Goal: Communication & Community: Answer question/provide support

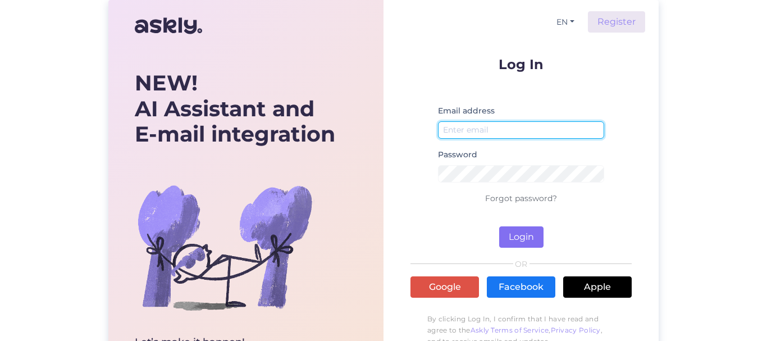
type input "[EMAIL_ADDRESS][DOMAIN_NAME]"
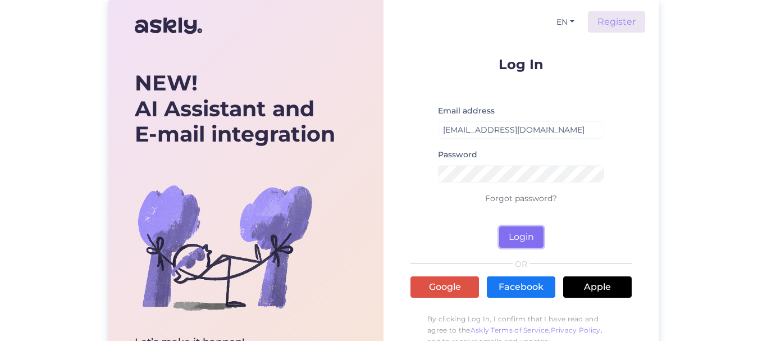
click at [519, 235] on button "Login" at bounding box center [521, 236] width 44 height 21
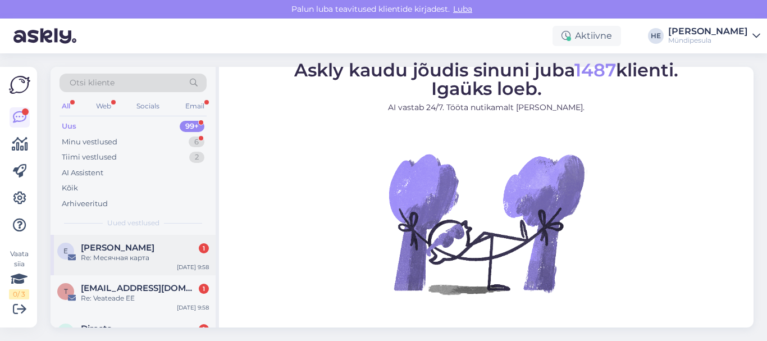
click at [129, 251] on span "[PERSON_NAME]" at bounding box center [118, 248] width 74 height 10
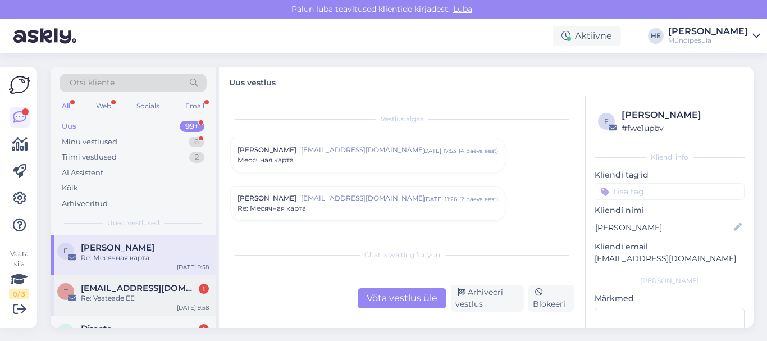
scroll to position [83, 0]
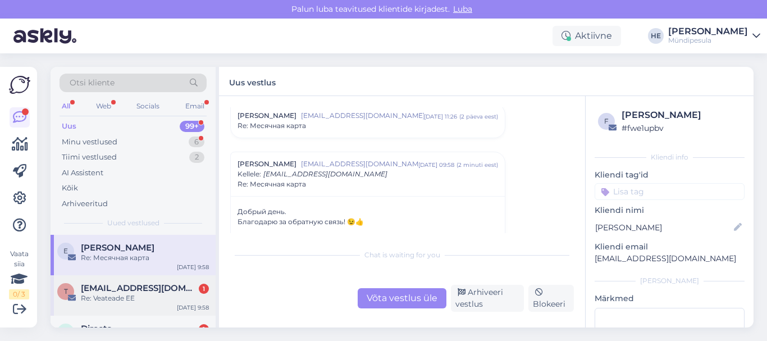
click at [114, 288] on span "[EMAIL_ADDRESS][DOMAIN_NAME]" at bounding box center [139, 288] width 117 height 10
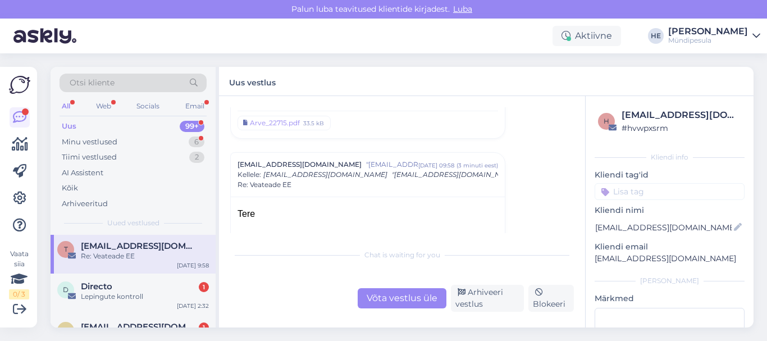
scroll to position [45, 0]
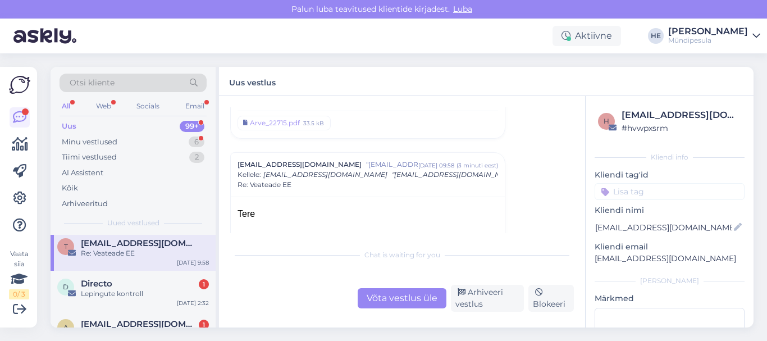
click at [114, 288] on div "Directo 1" at bounding box center [145, 284] width 128 height 10
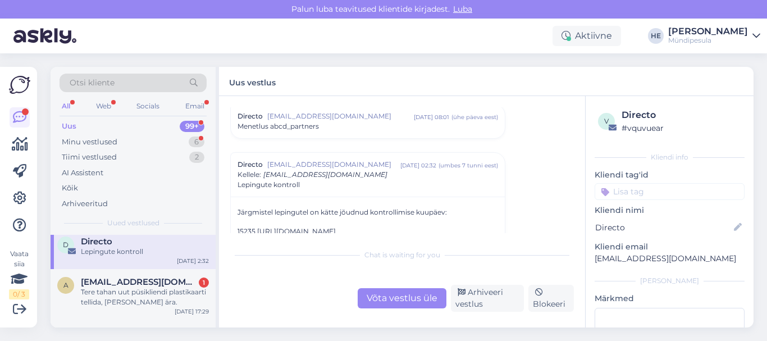
scroll to position [90, 0]
click at [114, 288] on div "Tere tahan uut püsikliendi plastikaarti tellida, vana kadus ära." at bounding box center [145, 294] width 128 height 20
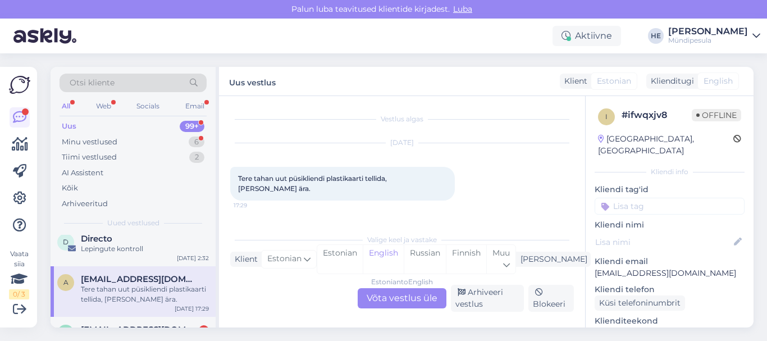
click at [390, 299] on div "Estonian to English Võta vestlus üle" at bounding box center [402, 298] width 89 height 20
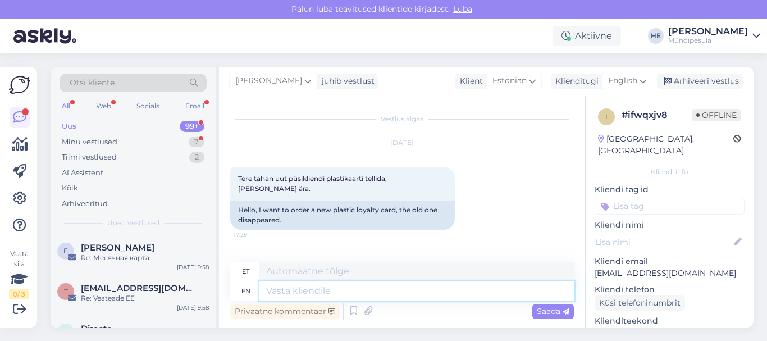
click at [308, 289] on textarea at bounding box center [417, 290] width 315 height 19
type textarea "Tere."
type textarea "Tere. Uut"
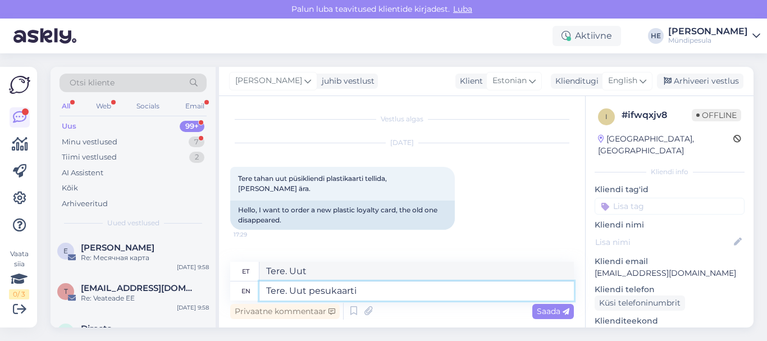
type textarea "Tere. Uut pesukaarti"
type textarea "Tere. Uut pesukaarti on"
type textarea "Tere. Uut pesukaarti on Teil v"
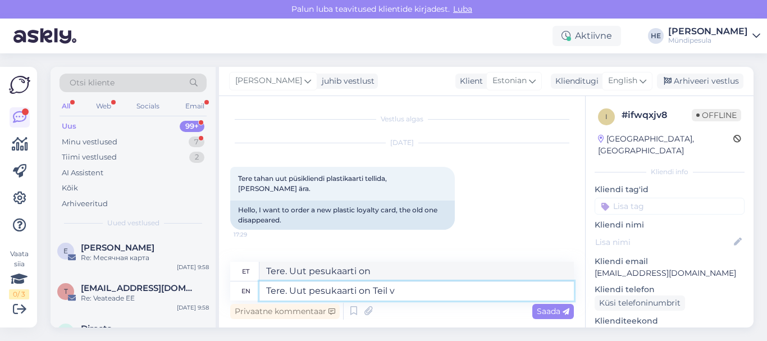
type textarea "Tere. Uut pesukaarti Teil"
type textarea "Tere. Uut pesukaarti on Teil võimalik"
type textarea "Tere. Uut pesukaarti on Teil võimalik tellida"
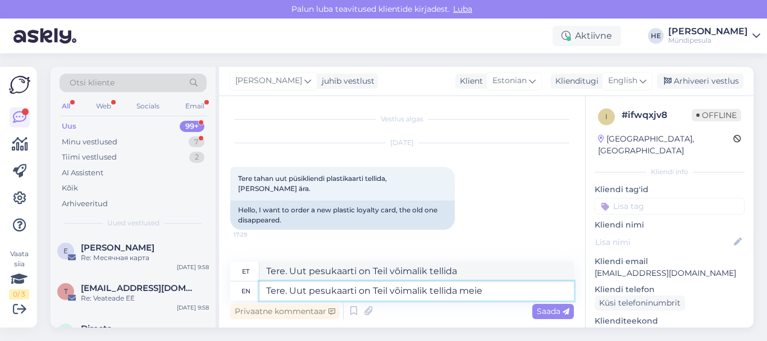
type textarea "Tere. Uut pesukaarti on Teil võimalik tellida meie"
type textarea "Tere. Uut pesukaarti on Teil võimalik tellida meie e-poest"
type textarea "Tere. Uut pesukaarti on Teil võimalik tellida meie e-poest."
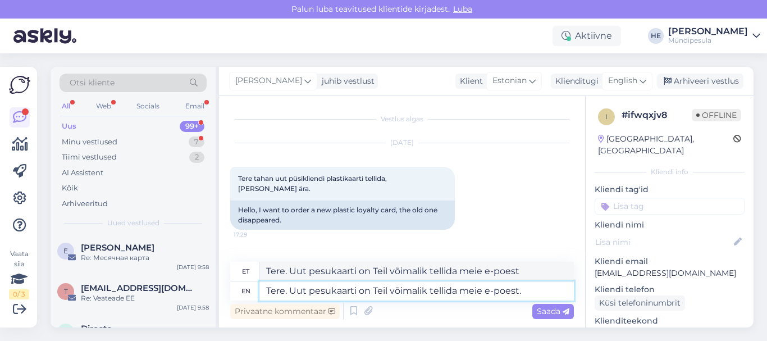
type textarea "Tere. Uut pesukaarti on Teil võimalik tellida meie e-poest."
type textarea "Tere. Uut pesukaarti on Teil võimalik tellida meie e-poest. Saatmine"
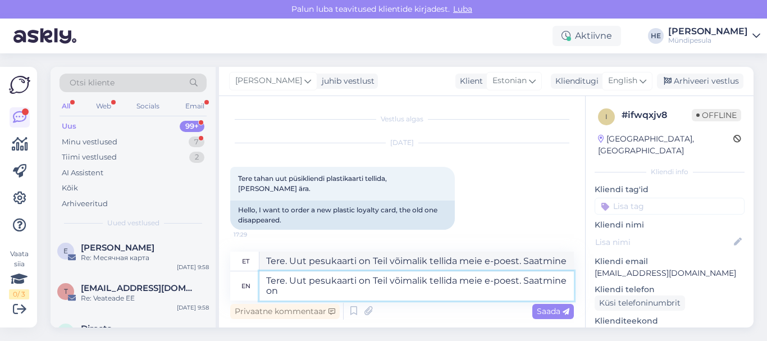
type textarea "Tere. Uut pesukaarti on Teil võimalik tellida meie e-poest. Saatmine on"
type textarea "Tere. Uut pesukaarti on Teil võimalik tellida meie e-poest. Saatmine edasi"
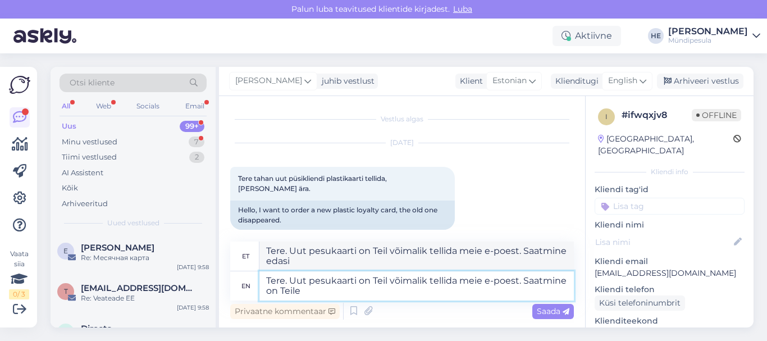
type textarea "Tere. Uut pesukaarti on Teil võimalik tellida meie e-poest. Saatmine on Teile"
type textarea "Tere. Uut pesukaarti on Teil võimalik tellida meie e-poest. Saatmine on Teile t…"
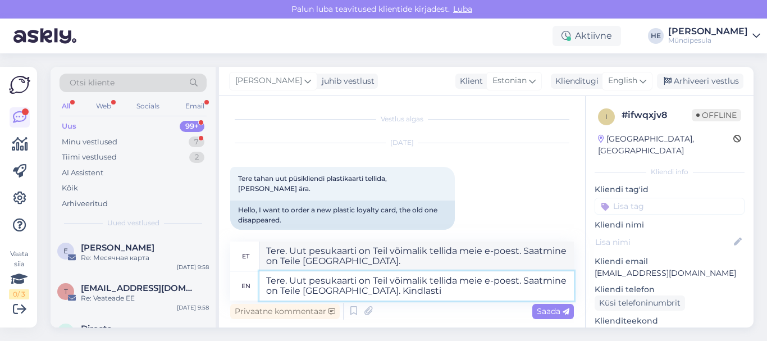
type textarea "Tere. Uut pesukaarti on Teil võimalik tellida meie e-poest. Saatmine on Teile t…"
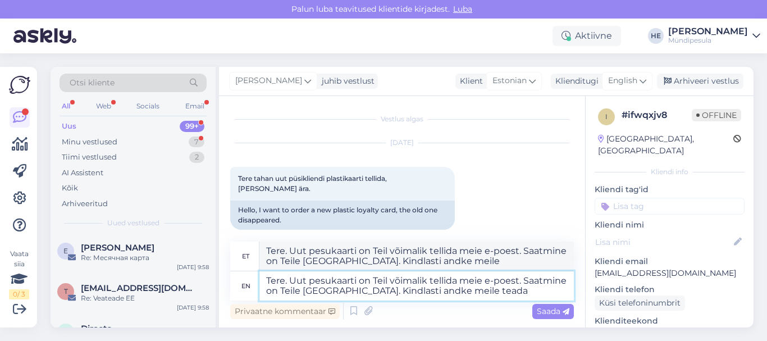
type textarea "Tere. Uut pesukaarti on Teil võimalik tellida meie e-poest. Saatmine on Teile t…"
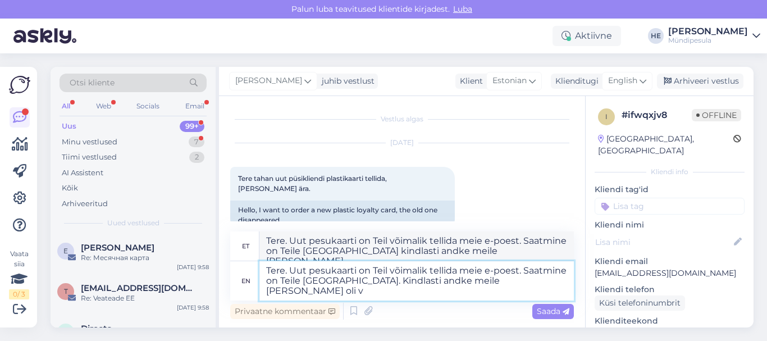
type textarea "Tere. Uut pesukaarti on Teil võimalik tellida meie e-poest. Saatmine on Teile t…"
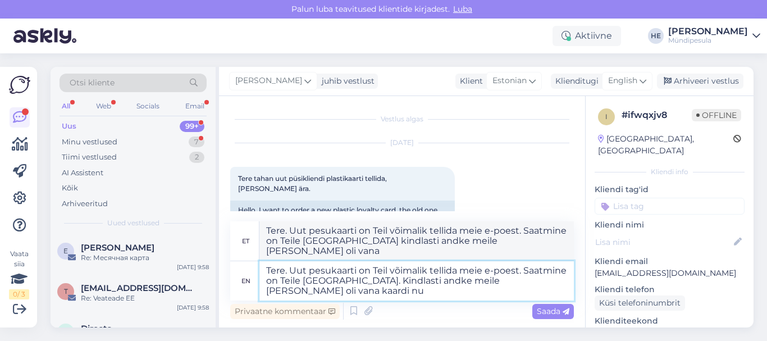
type textarea "Tere. Uut pesukaarti on Teil võimalik tellida meie e-poest. Saatmine on Teile t…"
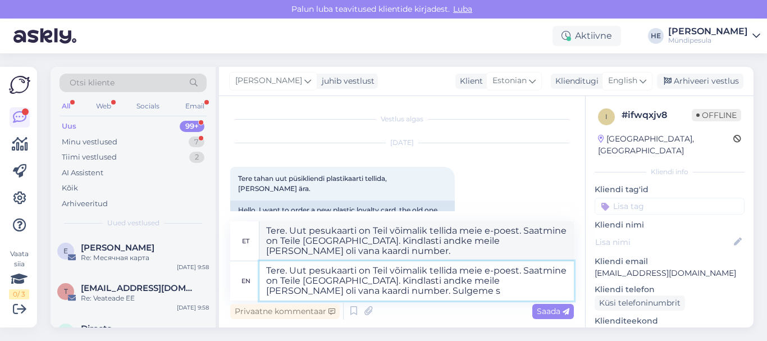
type textarea "Tere. Uut pesukaarti on Teil võimalik tellida meie e-poest. Saatmine on Teile t…"
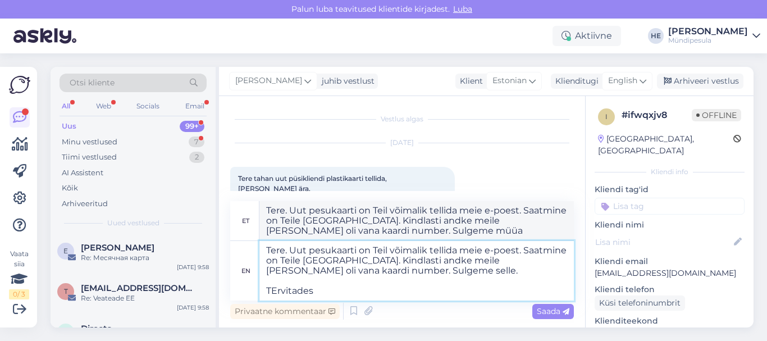
type textarea "Tere. Uut pesukaarti on Teil võimalik tellida meie e-poest. Saatmine on Teile t…"
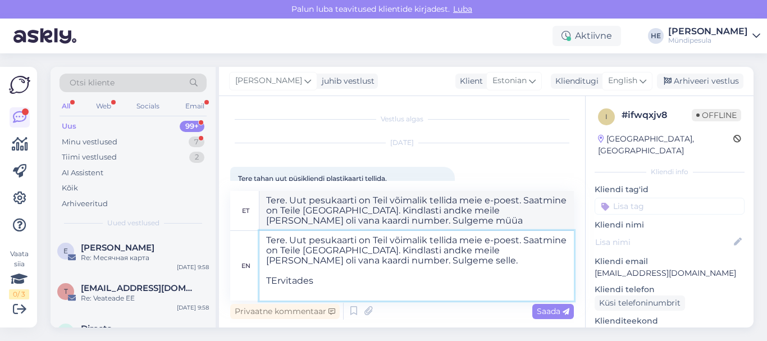
type textarea "Tere. Uut pesukaarti on Teil võimalik tellida meie e-poest. Saatmine on Teile t…"
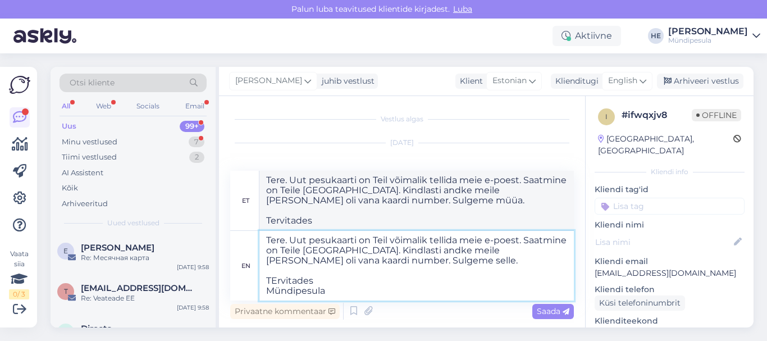
type textarea "Tere. Uut pesukaarti on Teil võimalik tellida meie e-poest. Saatmine on Teile t…"
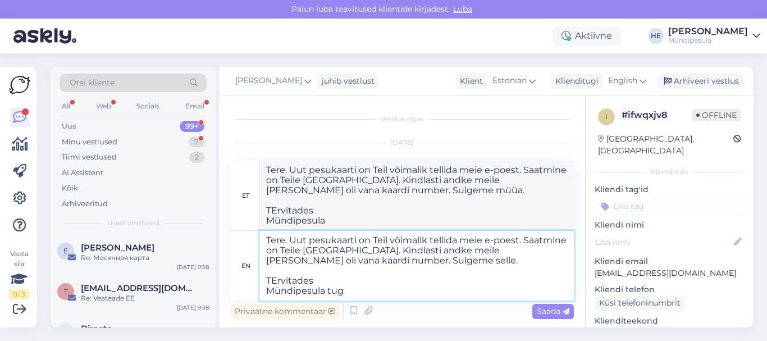
type textarea "Tere. Uut pesukaarti on Teil võimalik tellida meie e-poest. Saatmine on Teile t…"
click at [546, 310] on span "Saada" at bounding box center [553, 311] width 33 height 10
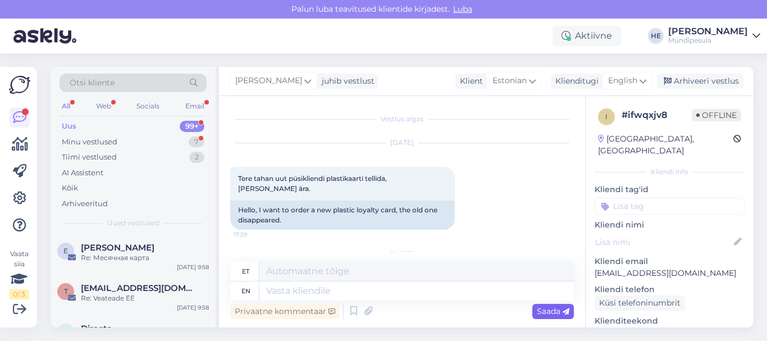
scroll to position [172, 0]
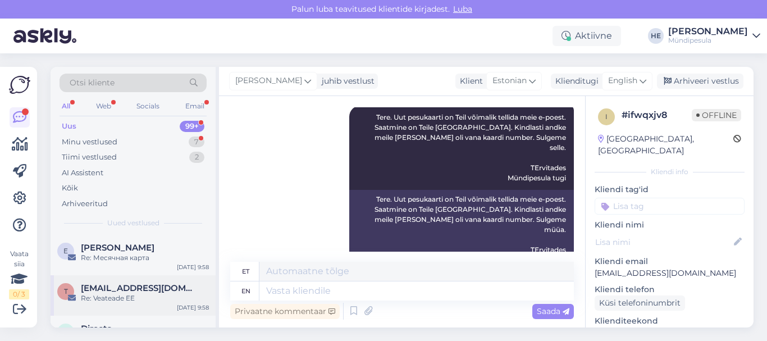
click at [106, 285] on span "tugi@myndipesula.eu" at bounding box center [139, 288] width 117 height 10
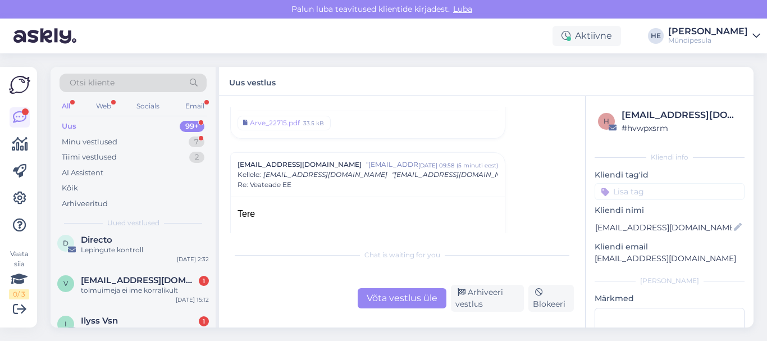
scroll to position [90, 0]
click at [106, 285] on div "tolmuimeja ei ime korralikult" at bounding box center [145, 289] width 128 height 10
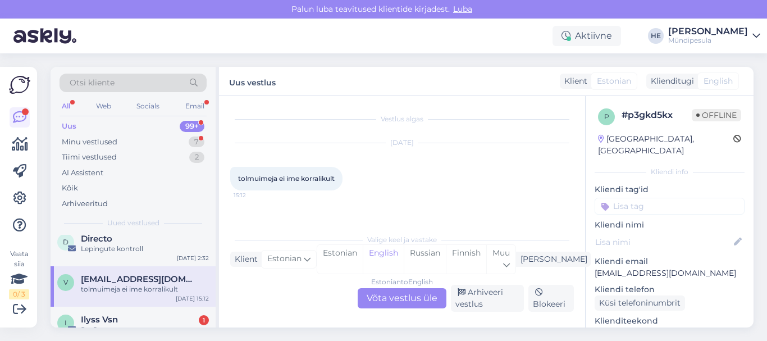
click at [404, 298] on div "Estonian to English Võta vestlus üle" at bounding box center [402, 298] width 89 height 20
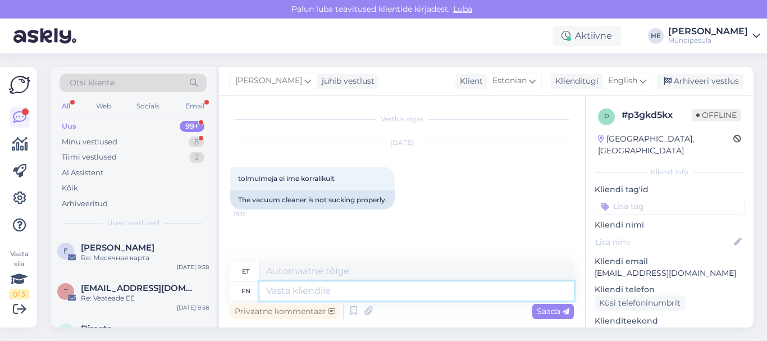
click at [279, 293] on textarea at bounding box center [417, 290] width 315 height 19
paste textarea "Tere Palun täitke meie kodulehel olev vorm intsidenti kohta, et saaksime Teile …"
type textarea "Tere Palun täitke meie kodulehel olev vorm intsidenti kohta, et saaksime Teile …"
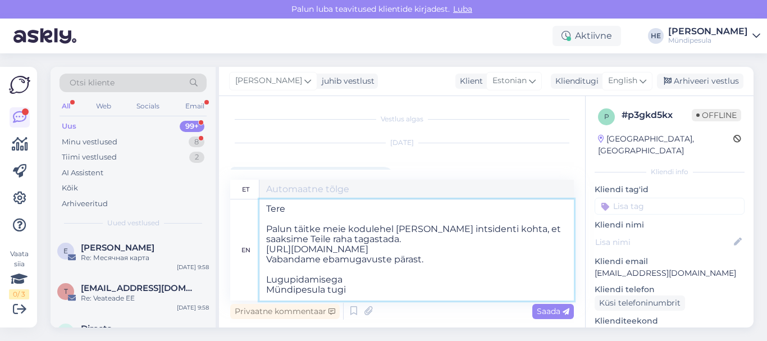
type textarea "Tere Palun täitke meie kodulehel olev vorm intsidenti kohta, et saaksime Teile …"
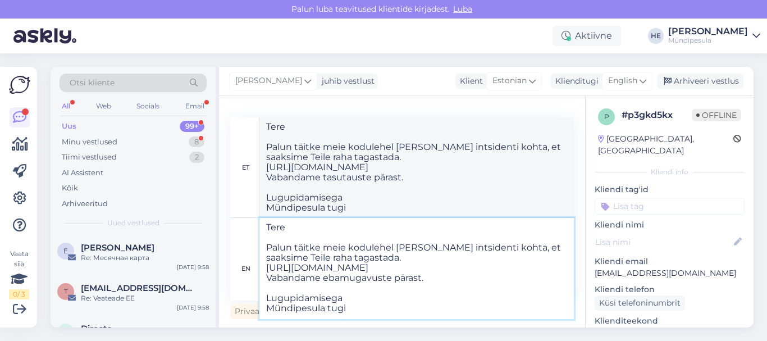
type textarea "Tere Palun täitke meie kodulehel olev vorm intsidenti kohta, et saaksime Teile …"
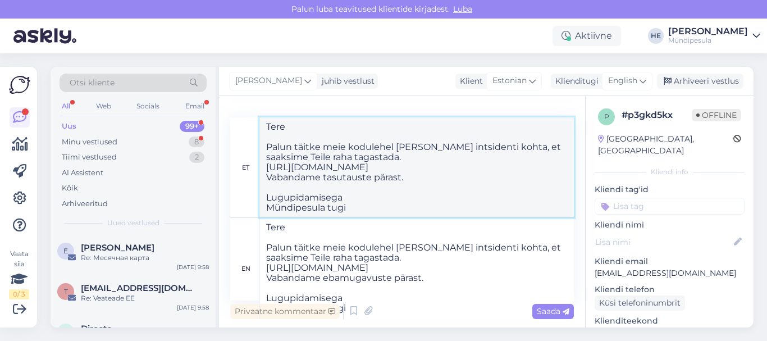
click at [483, 207] on textarea "Tere Palun täitke meie kodulehel olev vorm intsidenti kohta, et saaksime Teile …" at bounding box center [417, 167] width 315 height 100
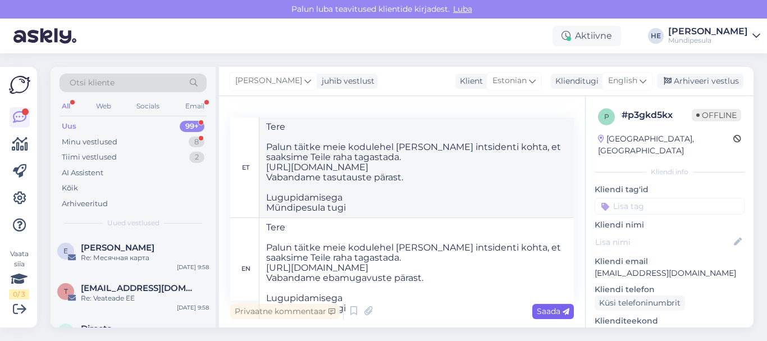
click at [538, 312] on span "Saada" at bounding box center [553, 311] width 33 height 10
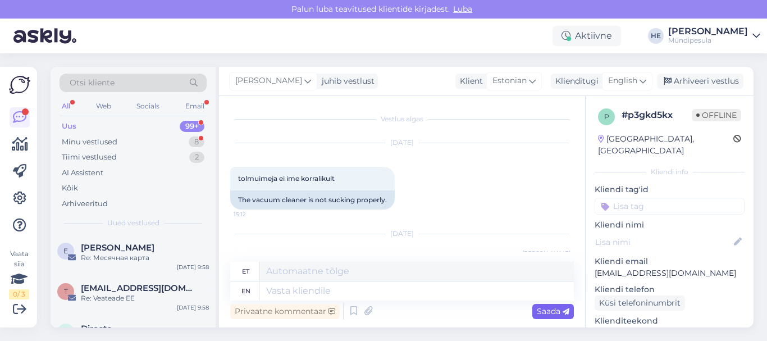
scroll to position [0, 0]
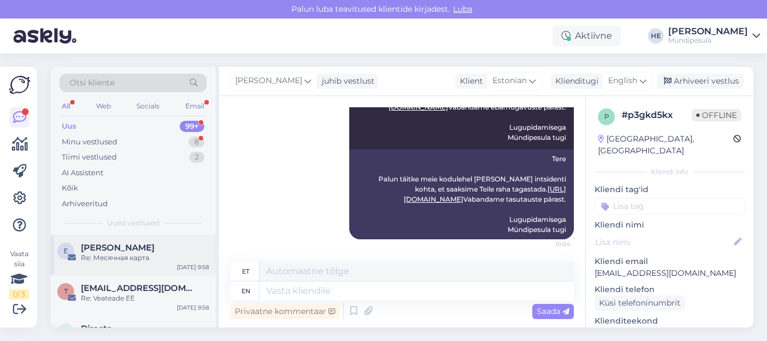
click at [121, 250] on span "Evgeny Kolomentsev" at bounding box center [118, 248] width 74 height 10
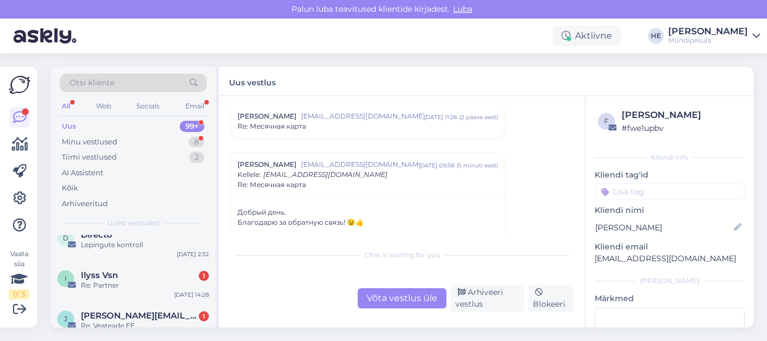
scroll to position [112, 0]
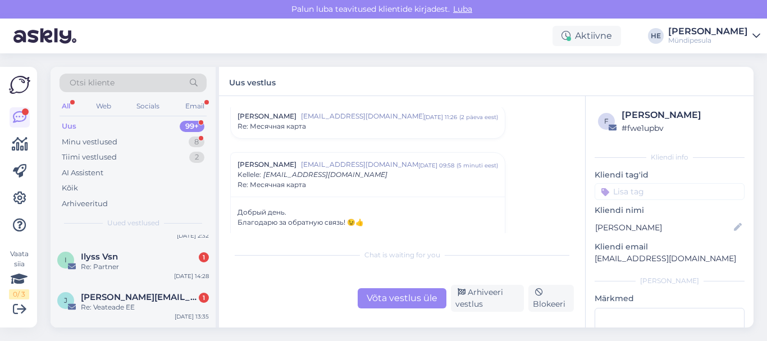
click at [121, 250] on div "I Ilyss Vsn 1 Re: Partner Sep 16 14:28" at bounding box center [133, 264] width 165 height 40
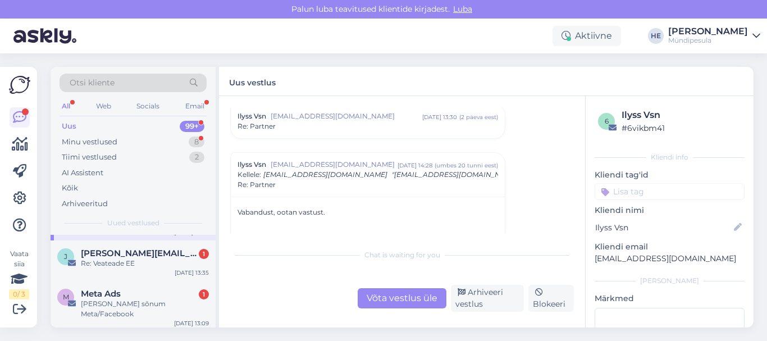
scroll to position [157, 0]
click at [121, 250] on span "Jevgeni@mtech.ee" at bounding box center [139, 252] width 117 height 10
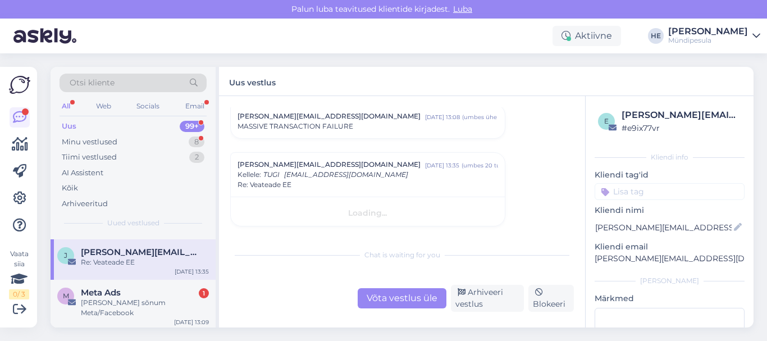
scroll to position [34, 0]
click at [111, 293] on span "Meta Ads" at bounding box center [101, 293] width 40 height 10
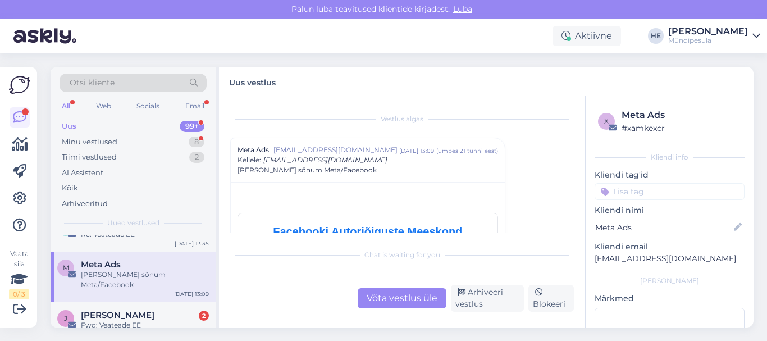
scroll to position [202, 0]
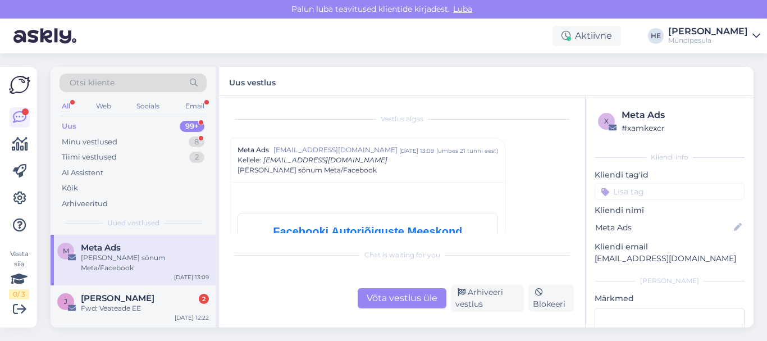
click at [111, 303] on div "Fwd: Veateade EE" at bounding box center [145, 308] width 128 height 10
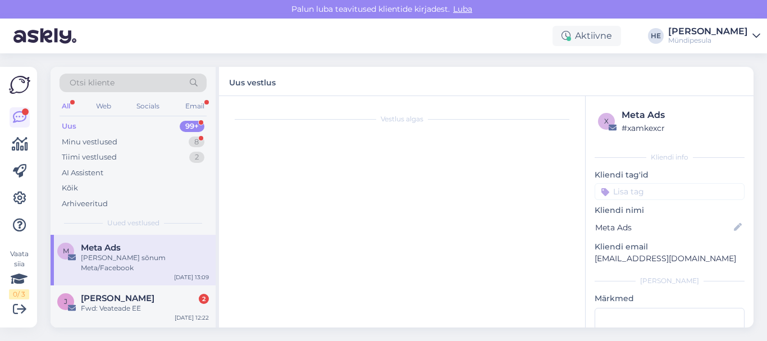
scroll to position [5044, 0]
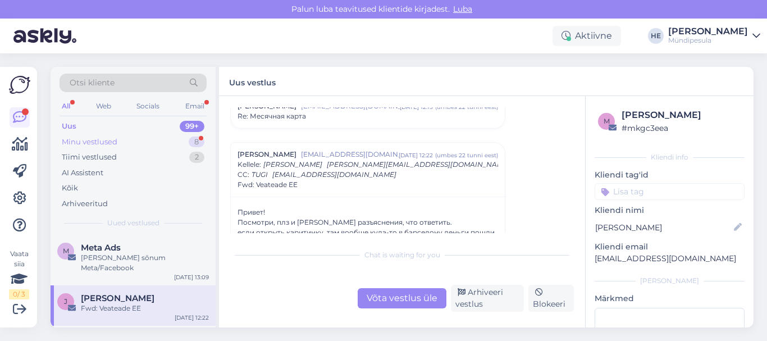
click at [86, 138] on div "Minu vestlused" at bounding box center [90, 142] width 56 height 11
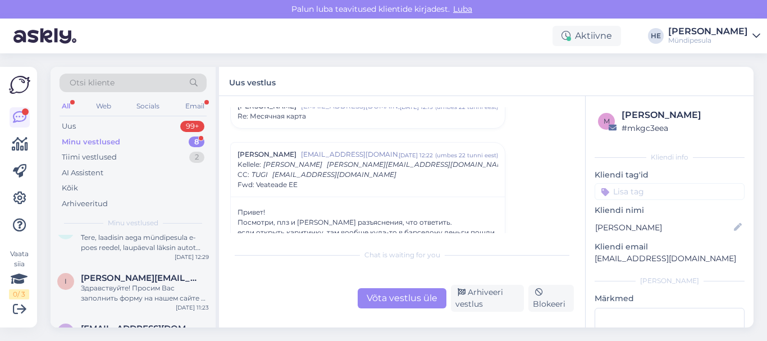
scroll to position [0, 0]
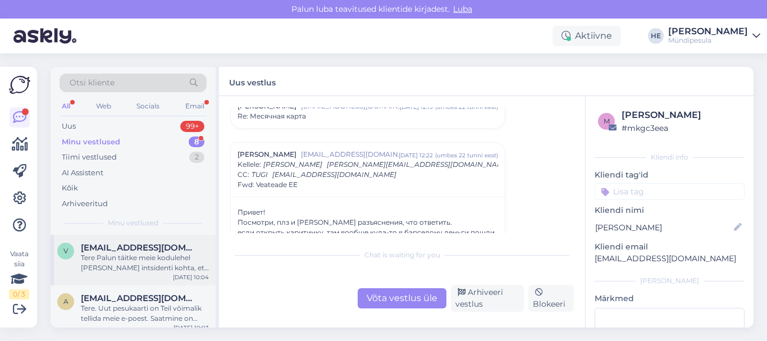
click at [90, 248] on span "veiko24@gmail.com" at bounding box center [139, 248] width 117 height 10
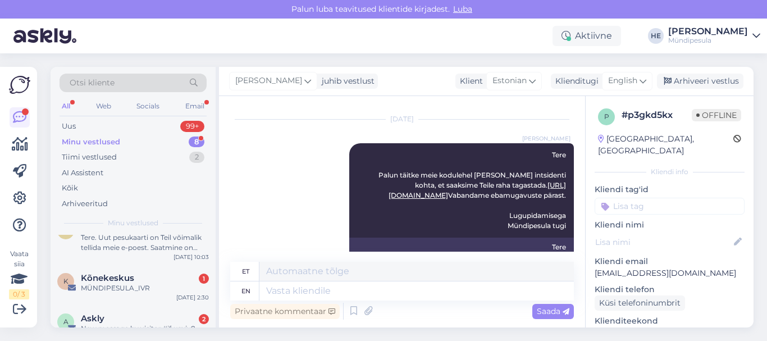
scroll to position [90, 0]
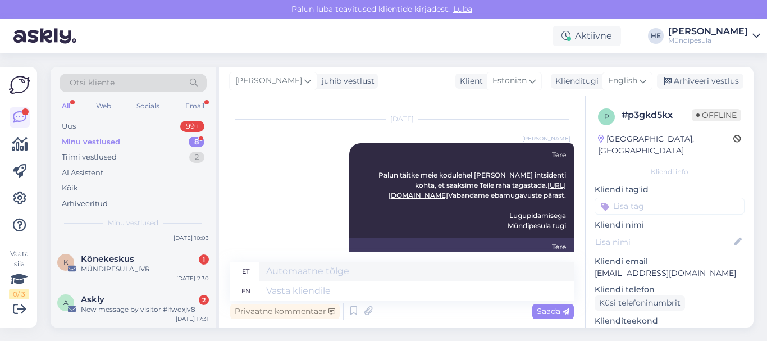
click at [90, 248] on div "K Kõnekeskus 1 MÜNDIPESULA_IVR Sep 17 2:30" at bounding box center [133, 266] width 165 height 40
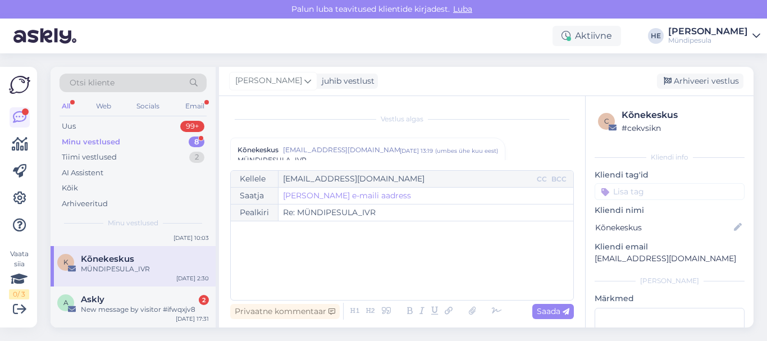
scroll to position [4813, 0]
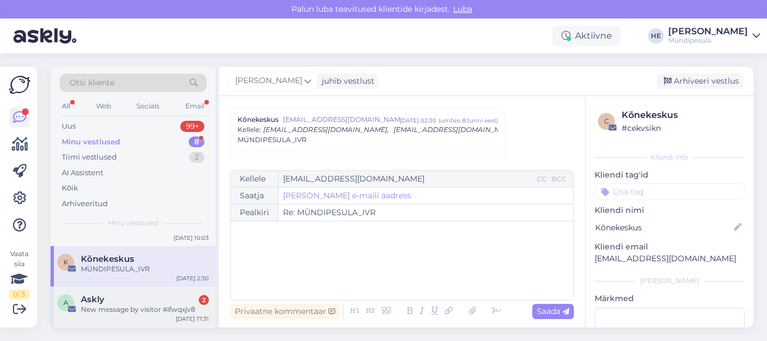
click at [97, 294] on span "Askly" at bounding box center [93, 299] width 24 height 10
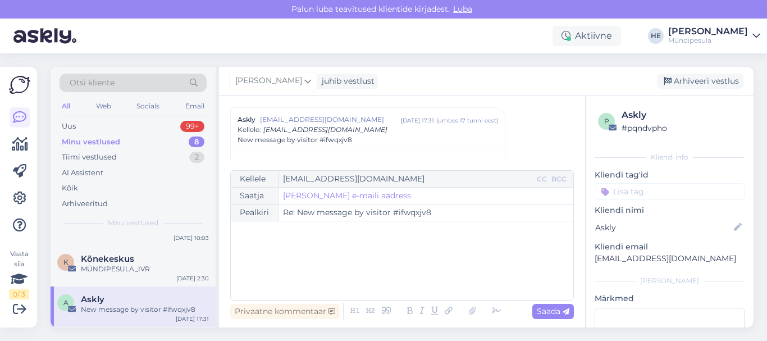
click at [757, 37] on icon at bounding box center [757, 35] width 8 height 9
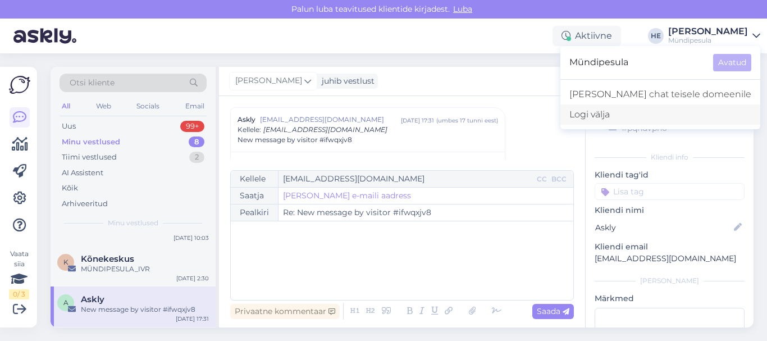
click at [654, 111] on div "Logi välja" at bounding box center [661, 114] width 200 height 20
